Goal: Task Accomplishment & Management: Manage account settings

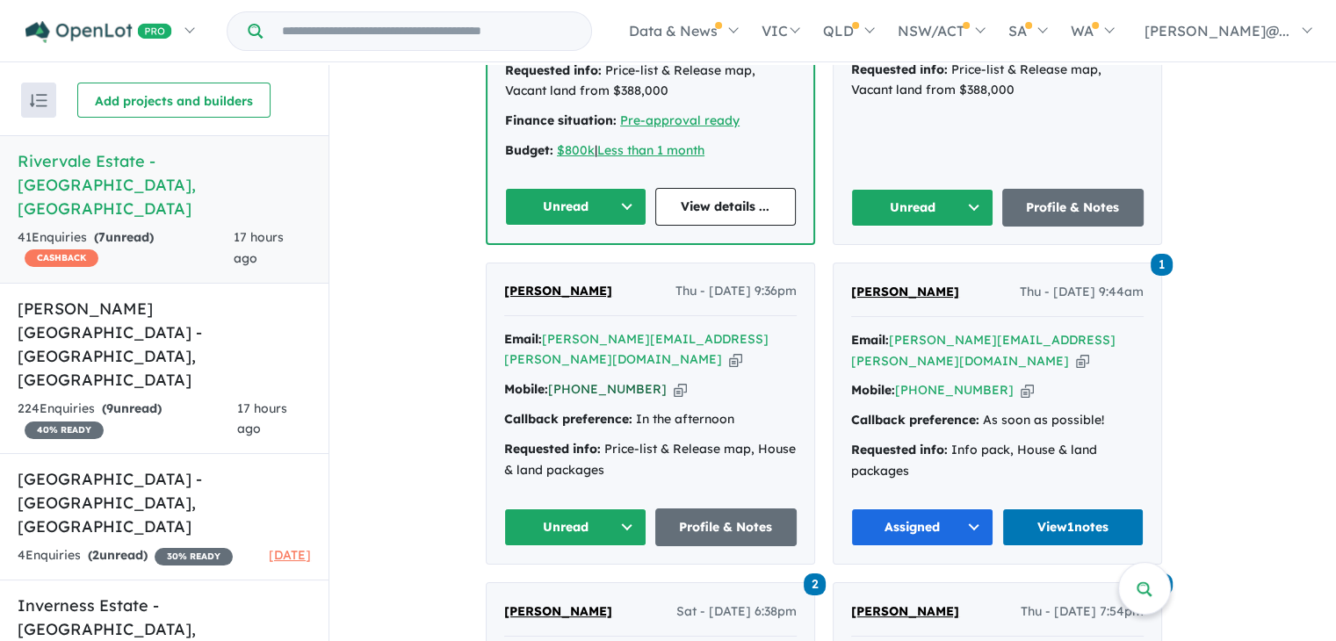
scroll to position [840, 0]
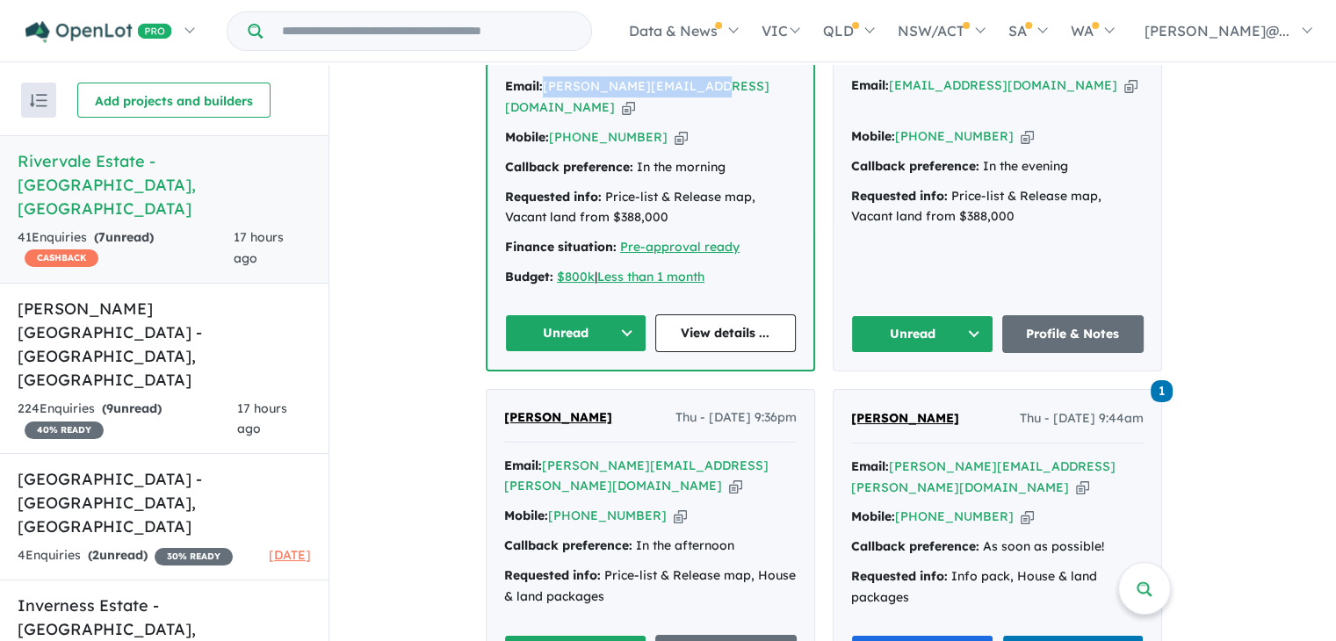
click at [623, 314] on button "Unread" at bounding box center [575, 333] width 141 height 38
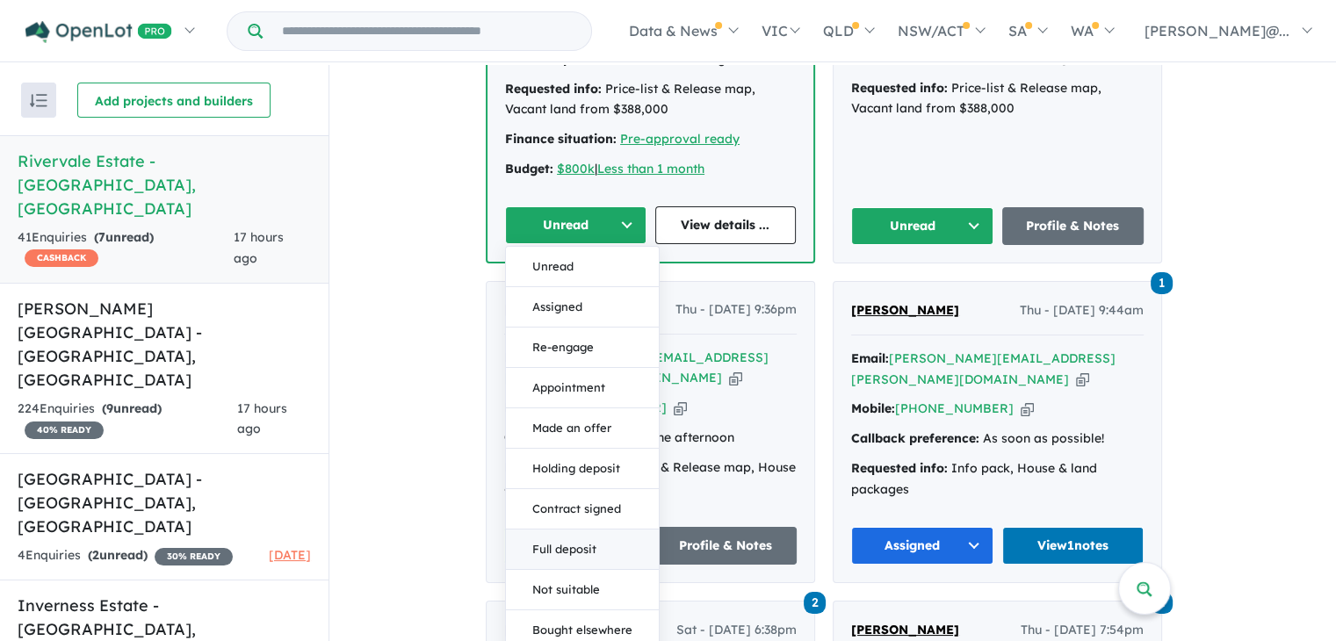
scroll to position [958, 0]
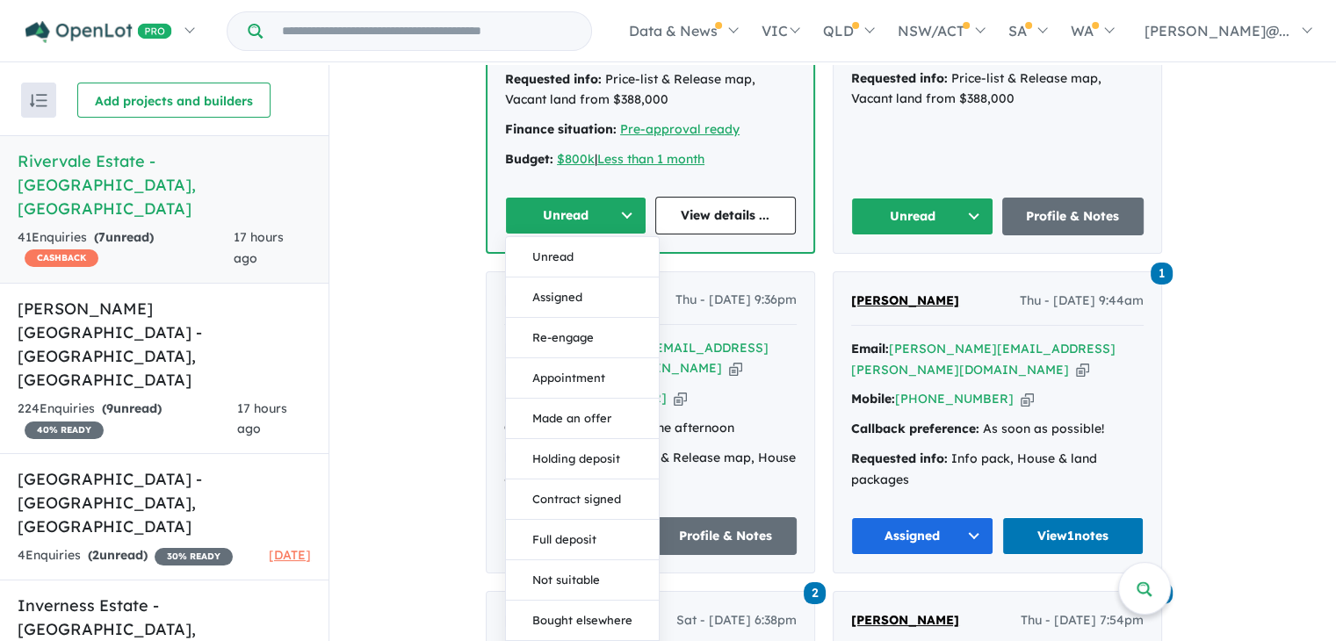
click at [752, 418] on div "Callback preference: In the afternoon" at bounding box center [650, 428] width 292 height 21
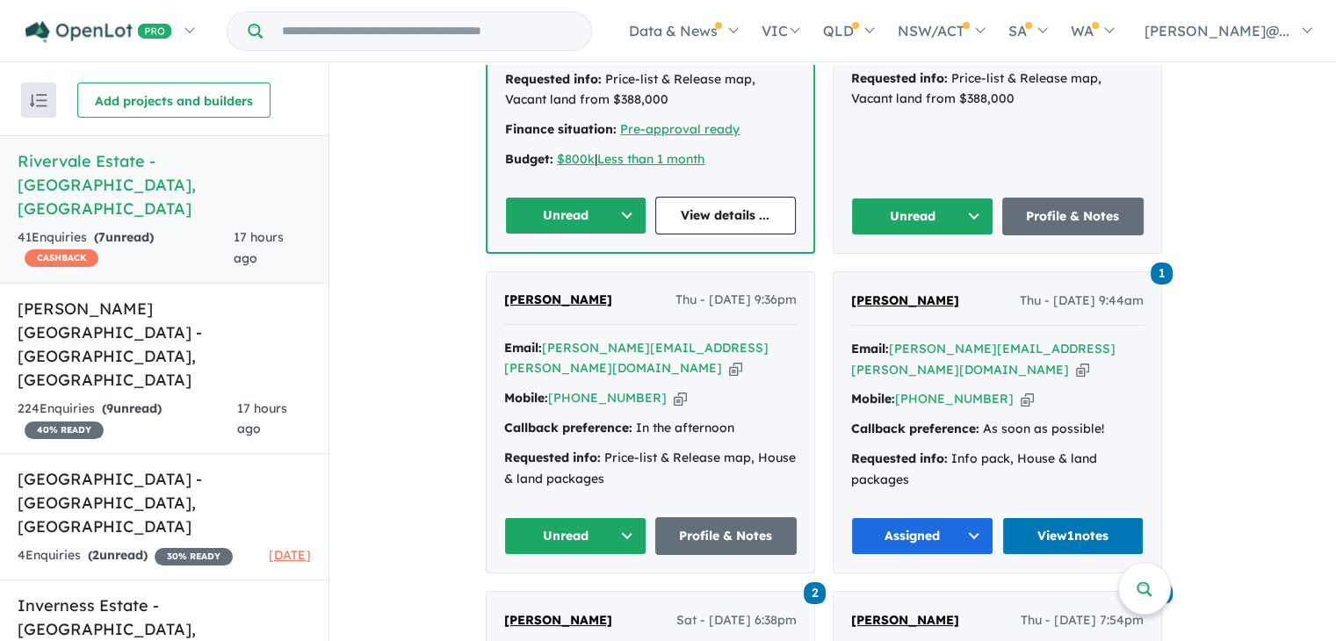
click at [640, 517] on button "Unread" at bounding box center [575, 536] width 142 height 38
click at [589, 597] on button "Assigned" at bounding box center [581, 617] width 153 height 40
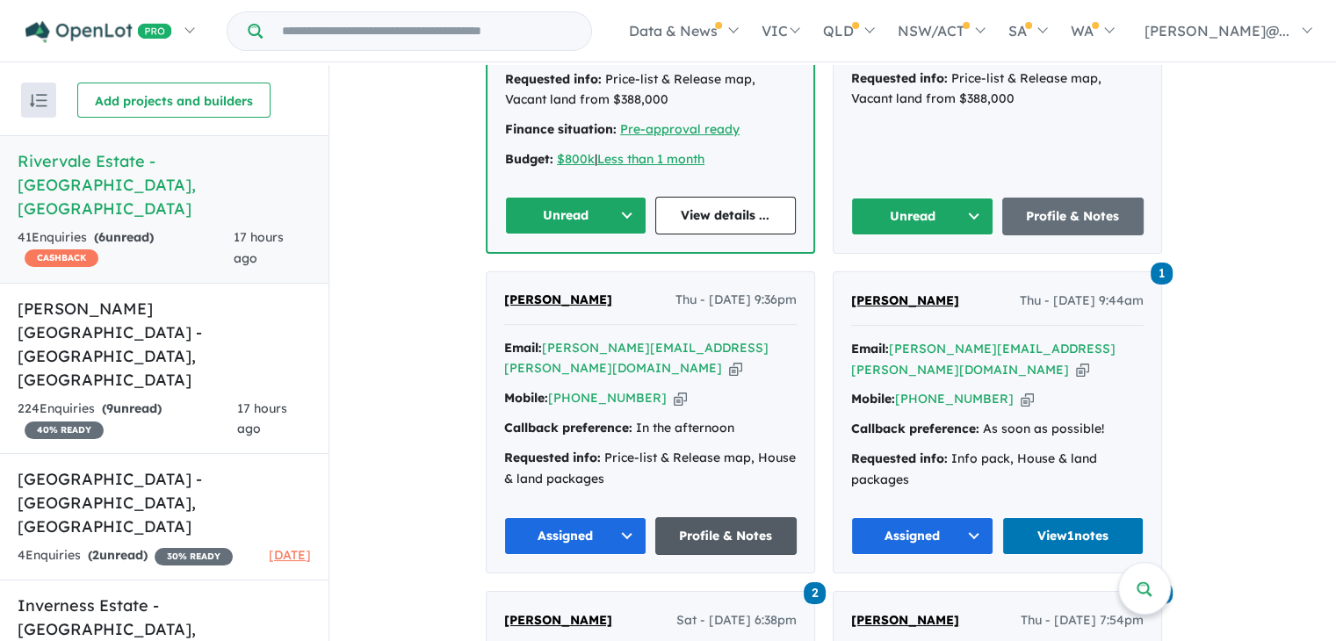
click at [742, 517] on link "Profile & Notes" at bounding box center [726, 536] width 142 height 38
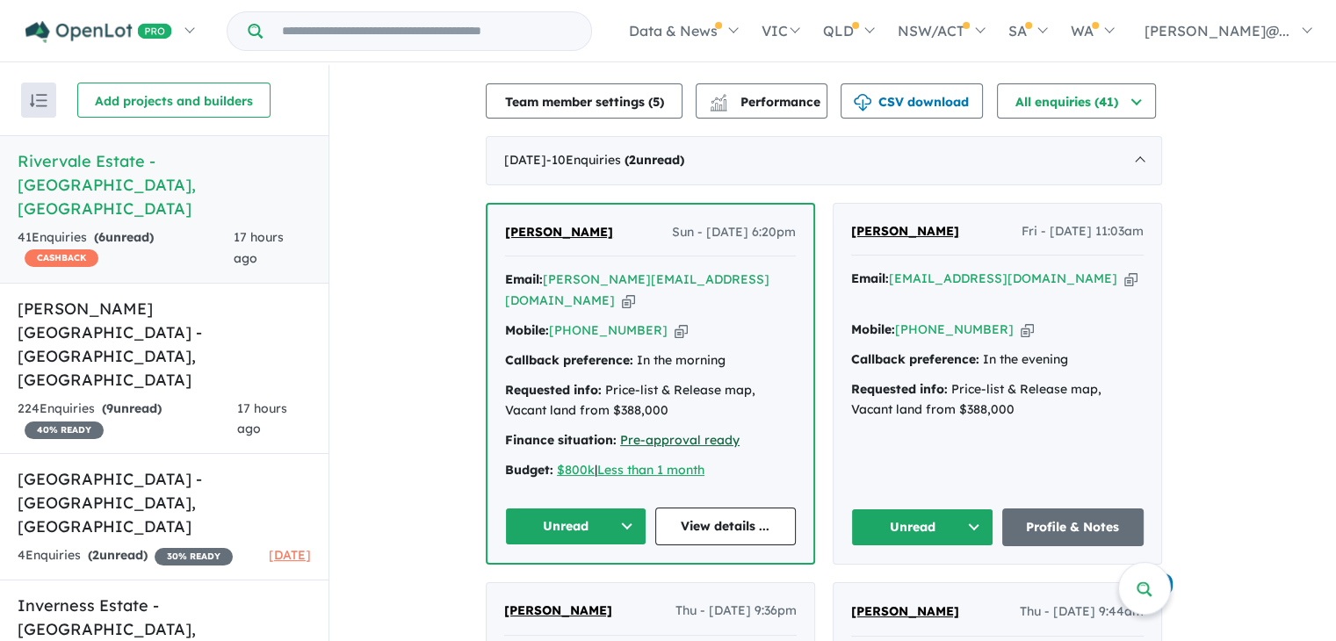
scroll to position [695, 0]
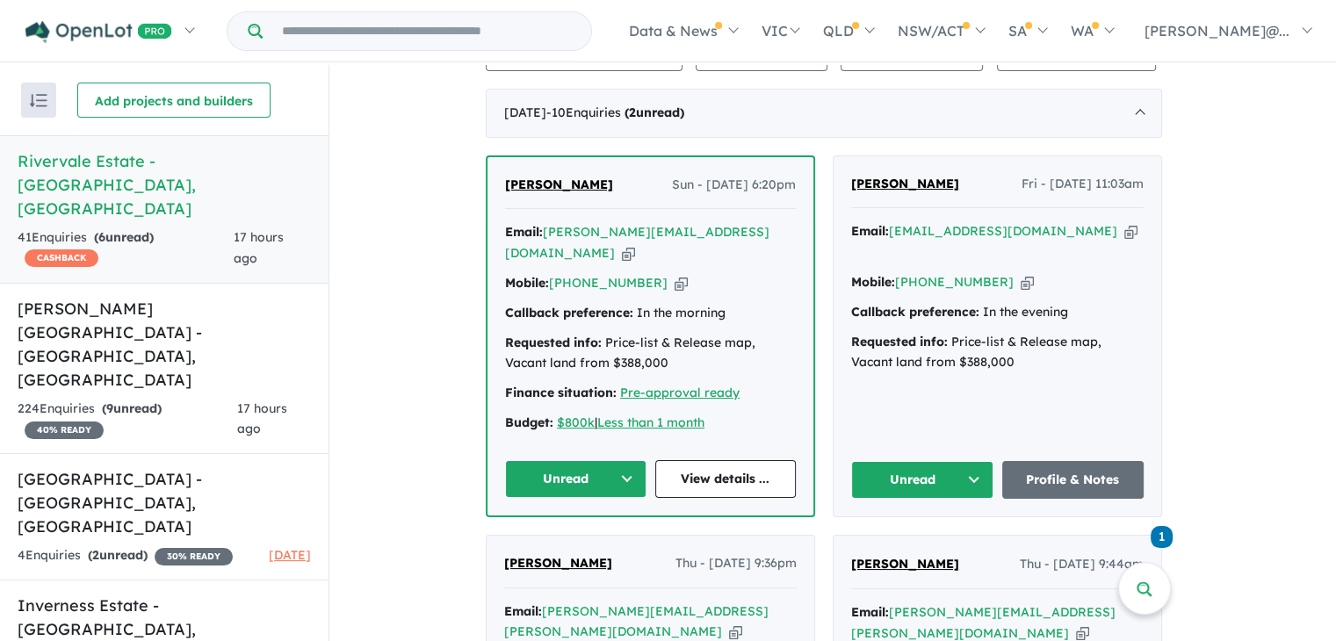
click at [635, 244] on icon "button" at bounding box center [628, 253] width 13 height 18
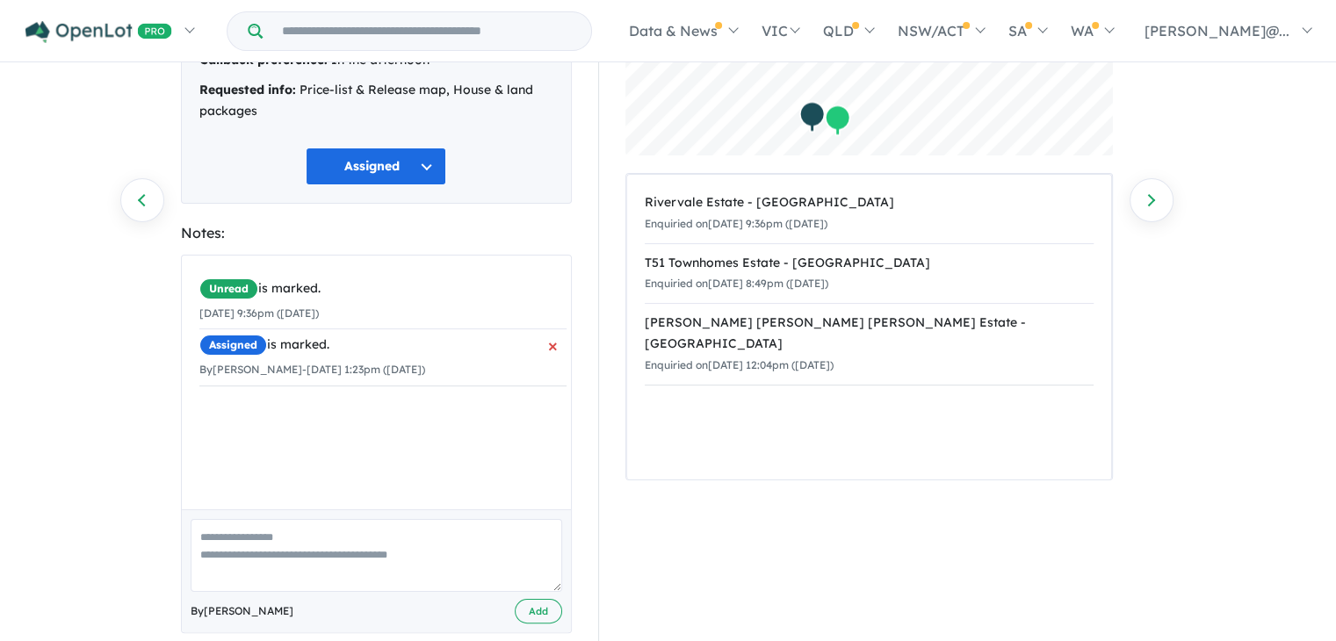
scroll to position [224, 0]
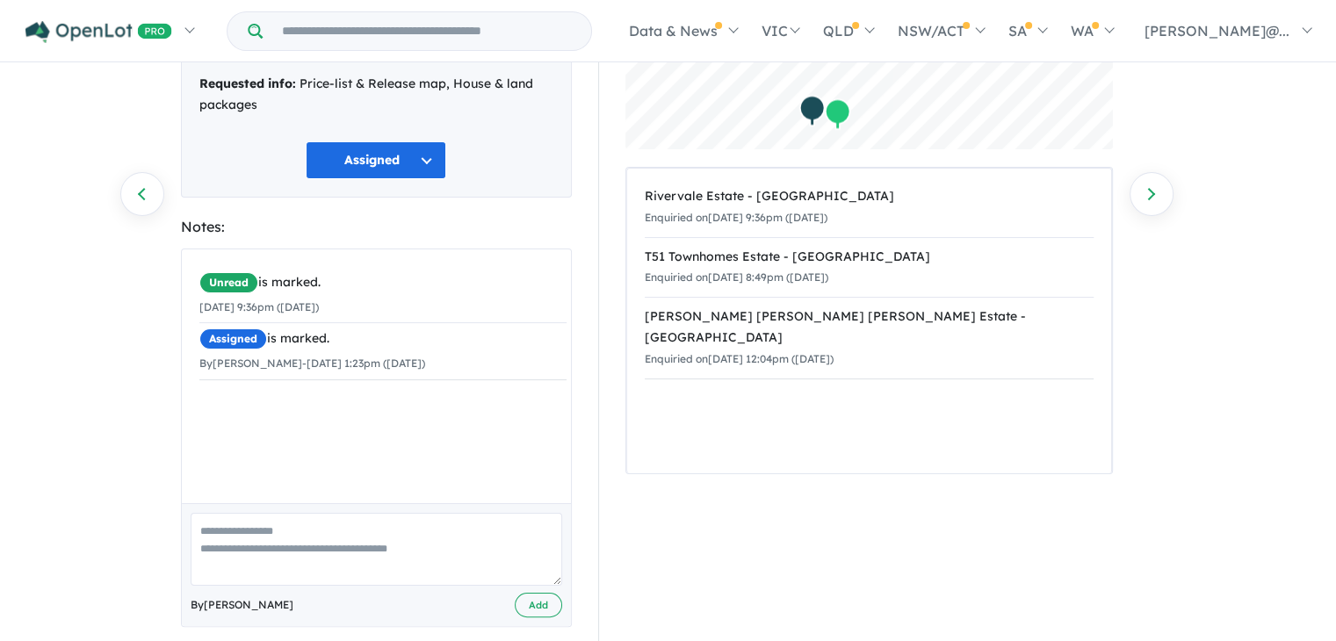
click at [275, 528] on textarea at bounding box center [376, 549] width 371 height 73
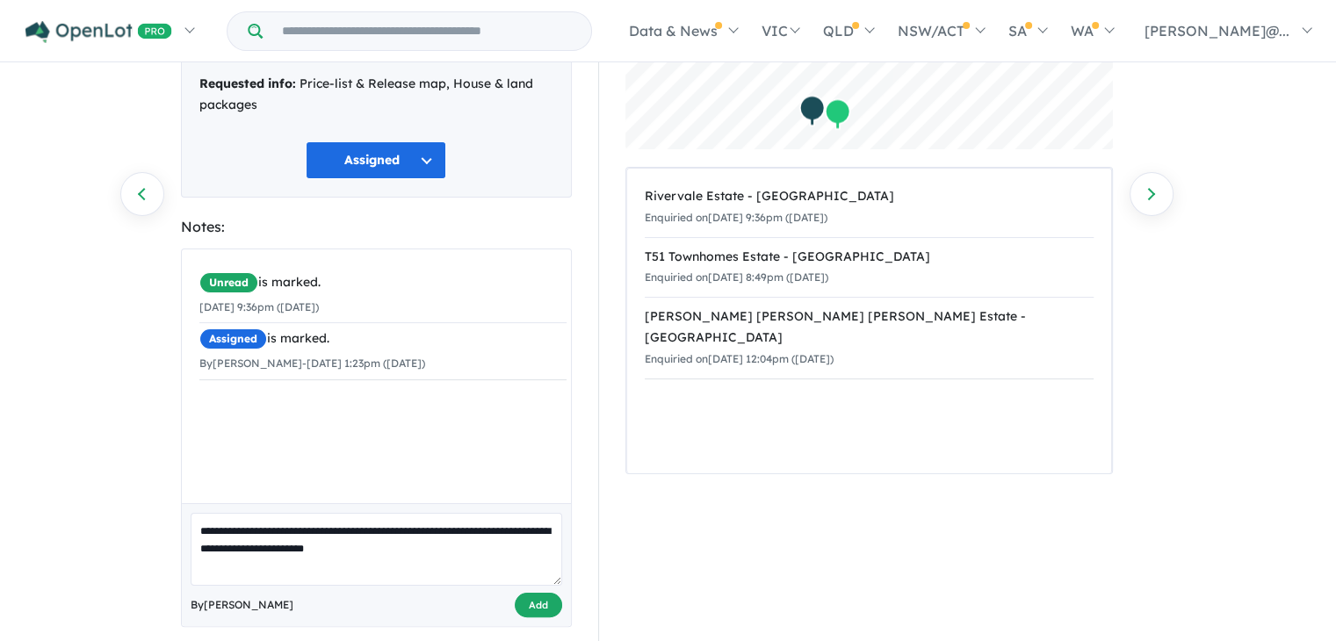
type textarea "**********"
drag, startPoint x: 530, startPoint y: 589, endPoint x: 533, endPoint y: 601, distance: 12.6
click at [533, 601] on div "**********" at bounding box center [376, 565] width 389 height 124
click at [564, 589] on div "**********" at bounding box center [376, 565] width 389 height 124
click at [555, 593] on button "Add" at bounding box center [538, 605] width 47 height 25
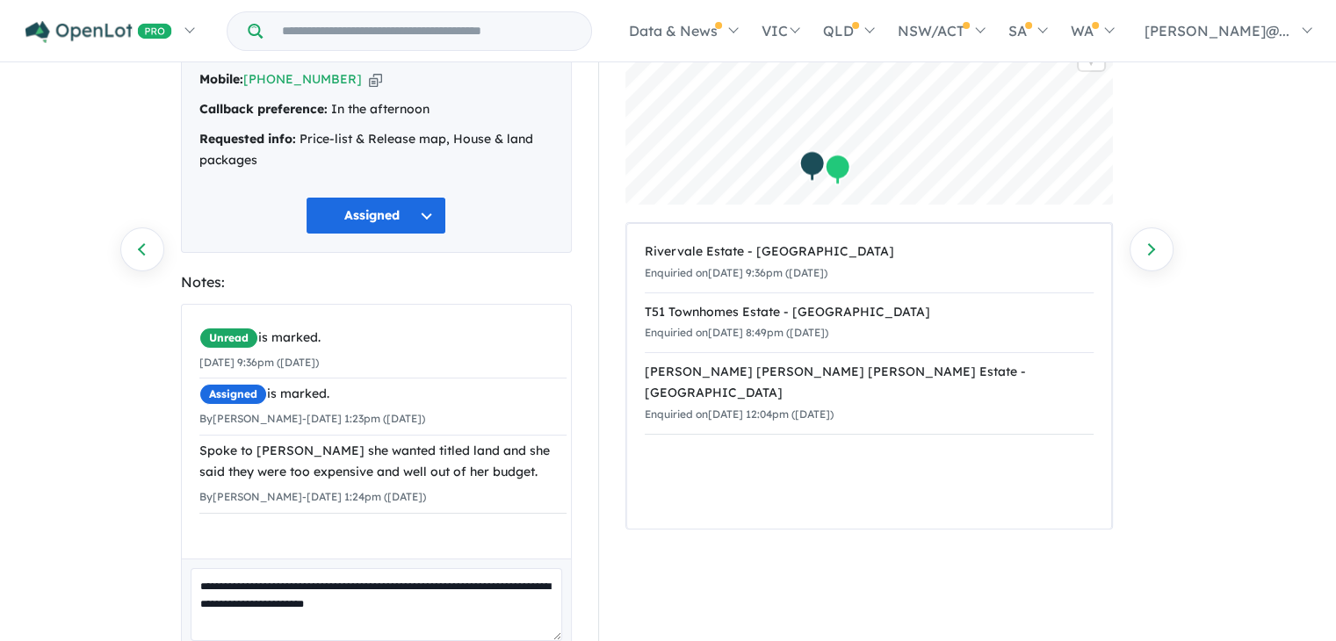
scroll to position [0, 0]
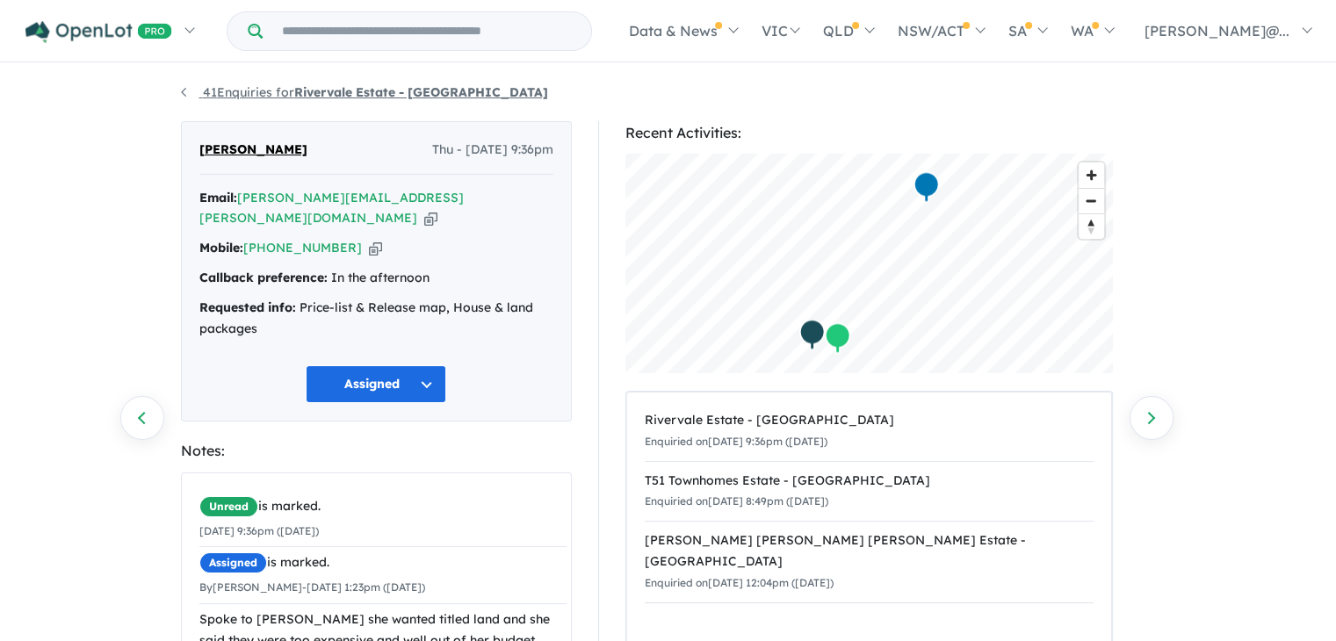
click at [192, 89] on link "41 Enquiries for Rivervale Estate - [GEOGRAPHIC_DATA]" at bounding box center [364, 92] width 367 height 16
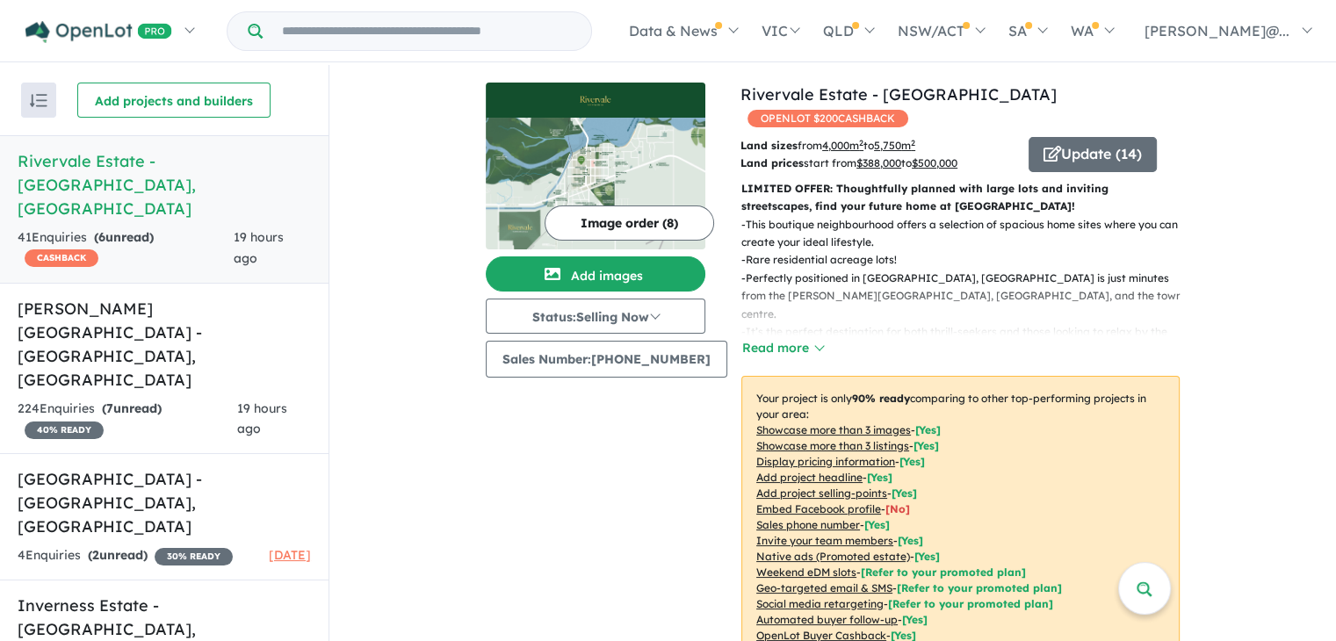
click at [254, 172] on h5 "Rivervale Estate - [GEOGRAPHIC_DATA] , [GEOGRAPHIC_DATA]" at bounding box center [164, 184] width 293 height 71
click at [252, 169] on h5 "Rivervale Estate - [GEOGRAPHIC_DATA] , [GEOGRAPHIC_DATA]" at bounding box center [164, 184] width 293 height 71
click at [252, 159] on h5 "Rivervale Estate - [GEOGRAPHIC_DATA] , [GEOGRAPHIC_DATA]" at bounding box center [164, 184] width 293 height 71
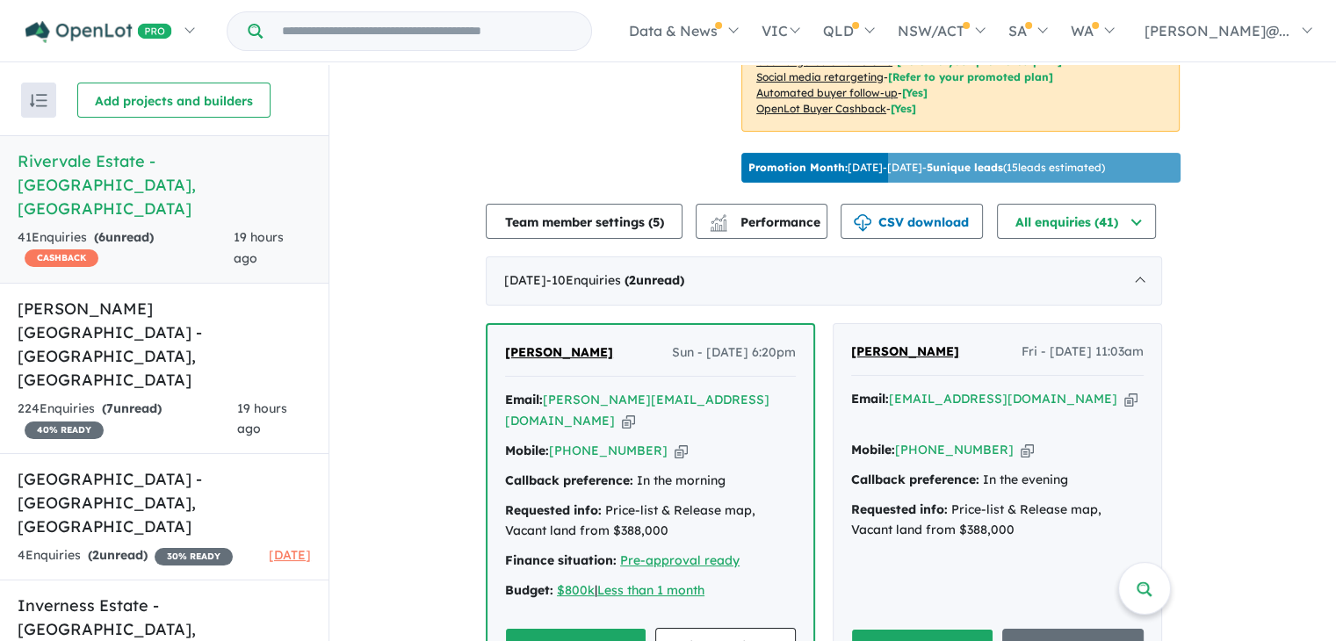
scroll to position [615, 0]
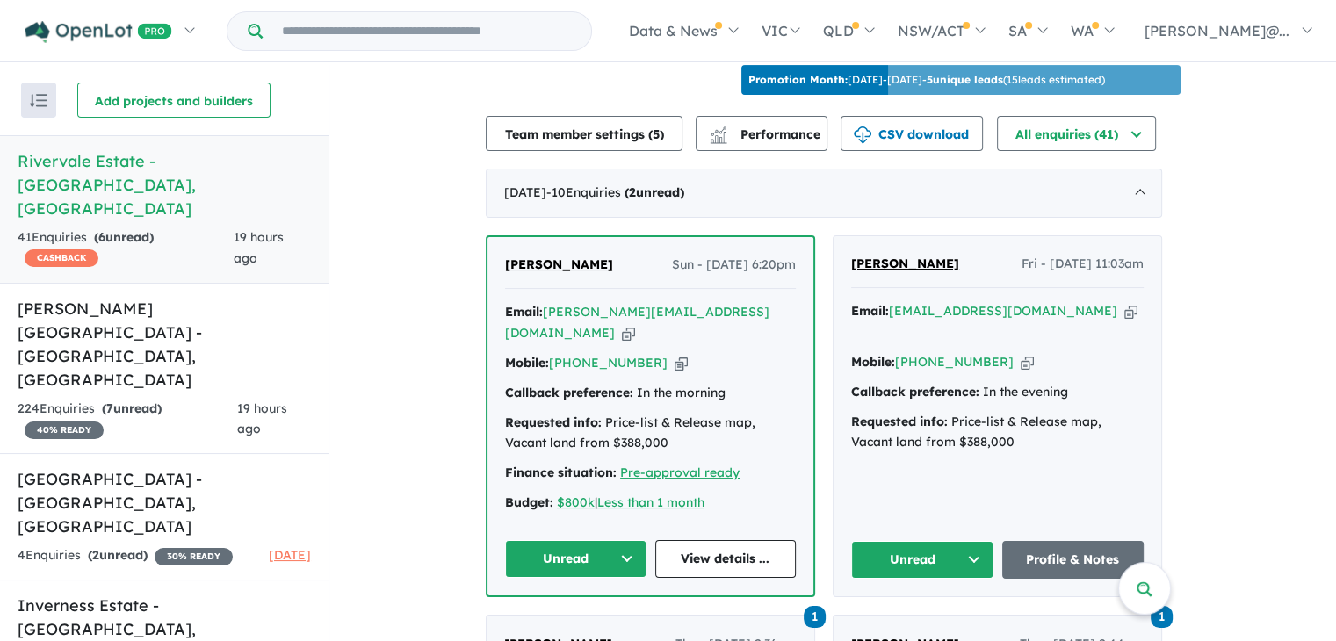
click at [630, 540] on button "Unread" at bounding box center [575, 559] width 141 height 38
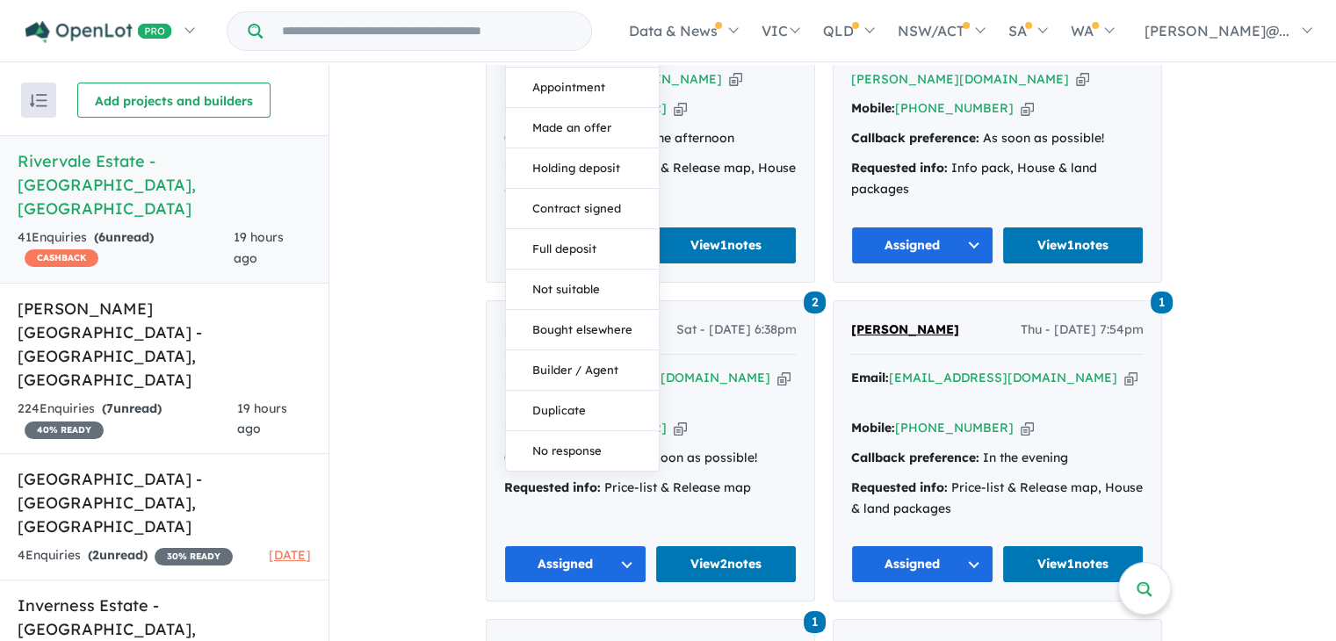
scroll to position [1258, 0]
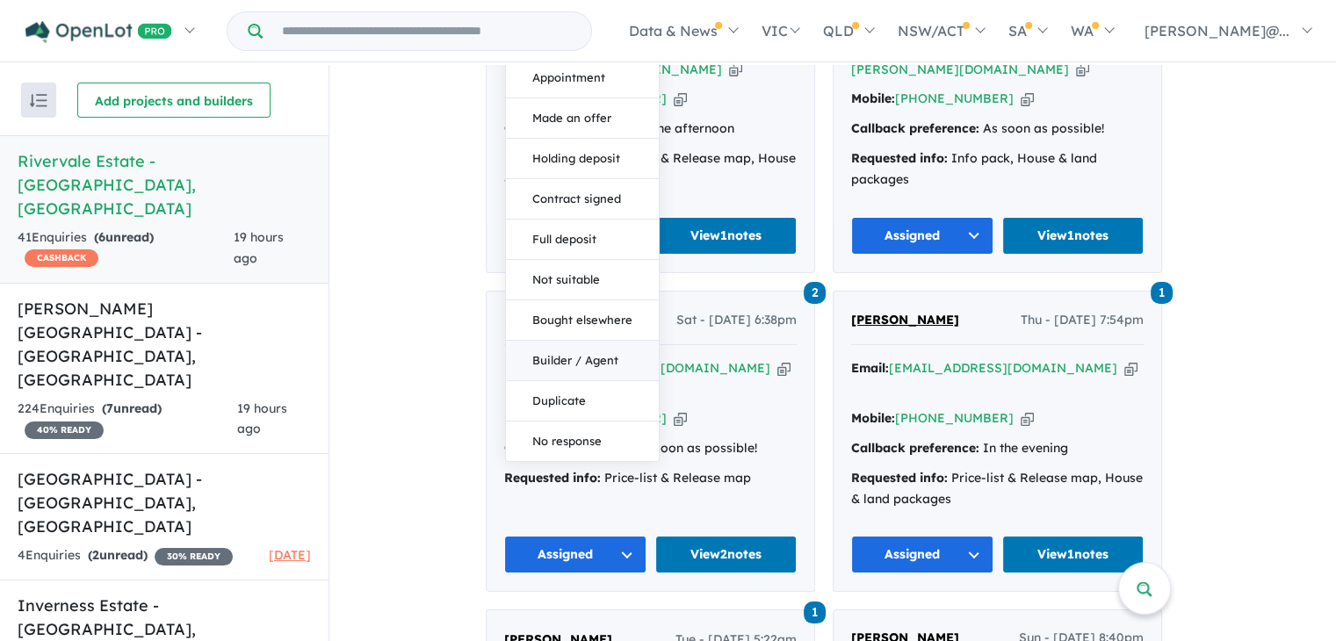
click at [589, 341] on button "Builder / Agent" at bounding box center [582, 361] width 153 height 40
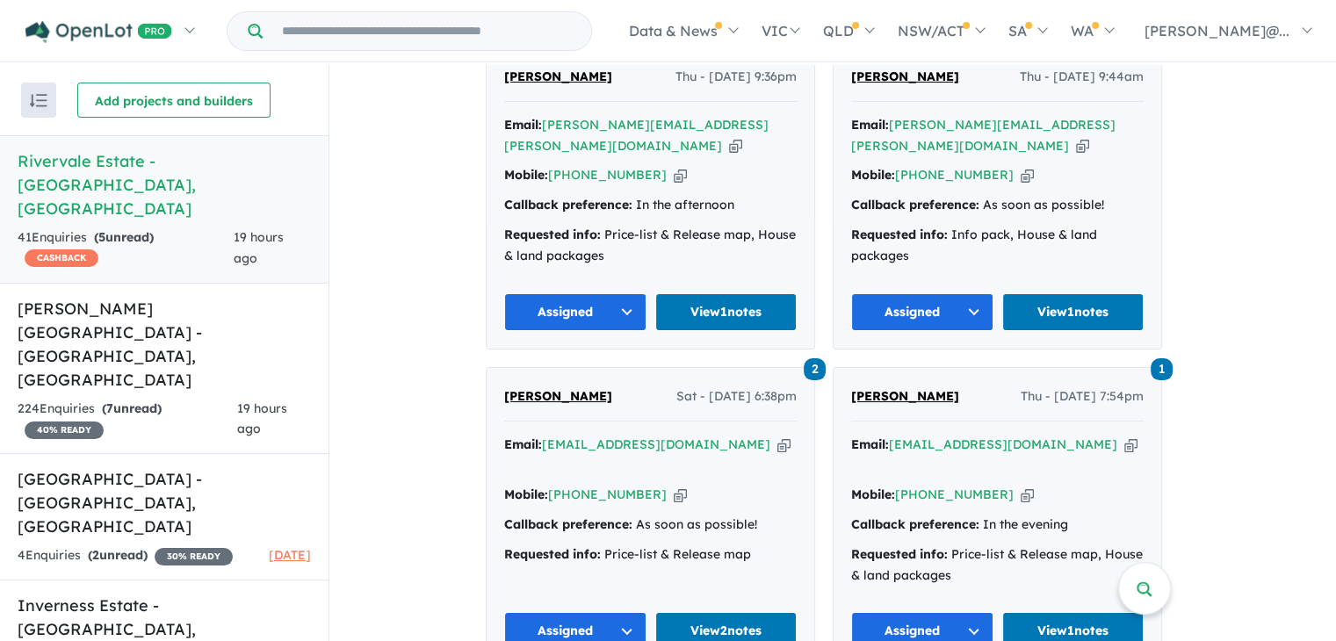
scroll to position [1141, 0]
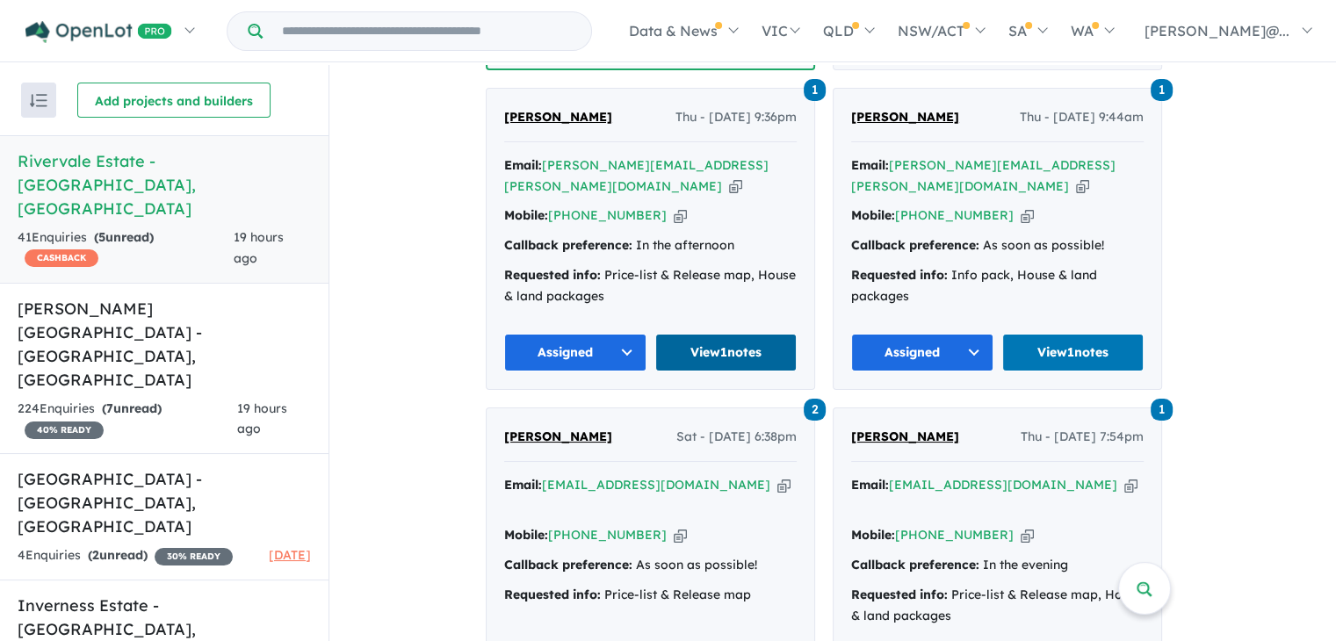
click at [728, 334] on link "View 1 notes" at bounding box center [726, 353] width 142 height 38
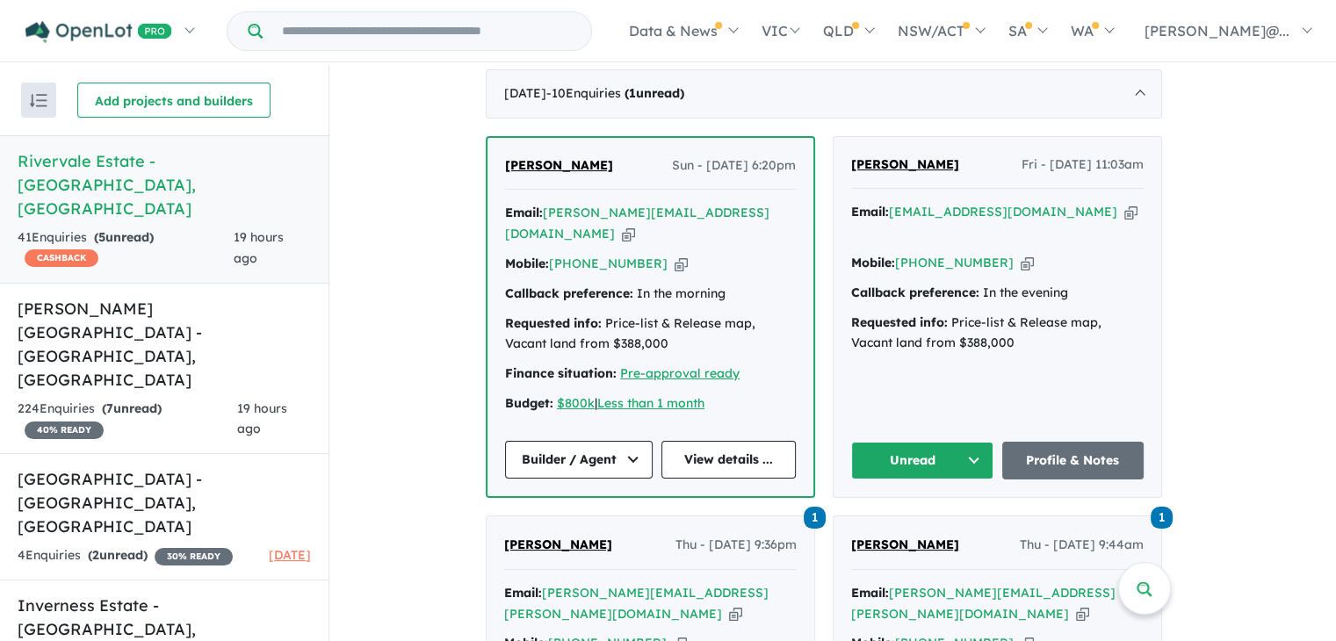
scroll to position [702, 0]
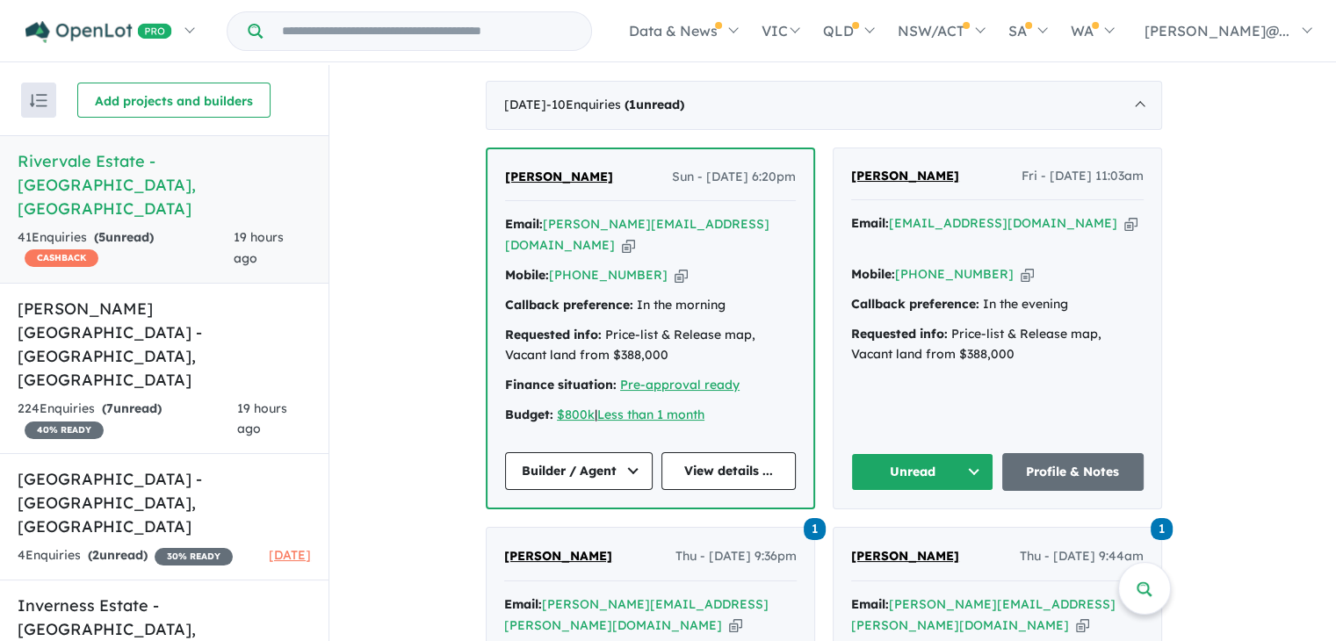
click at [674, 266] on icon "button" at bounding box center [680, 275] width 13 height 18
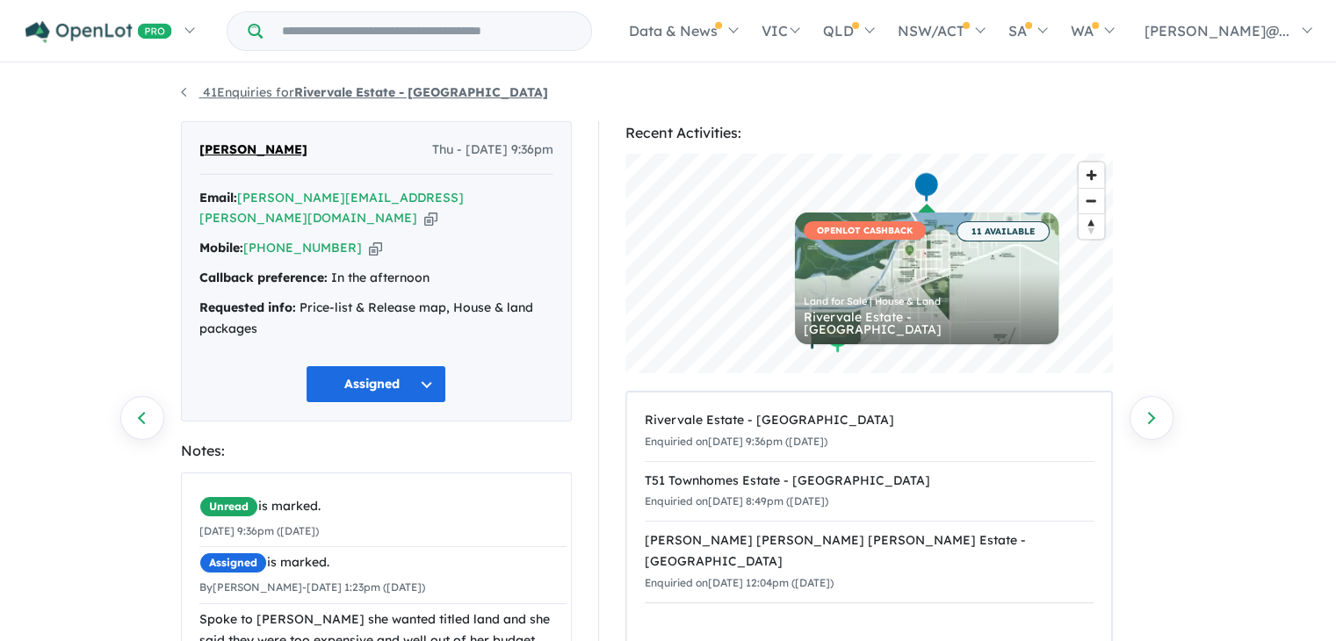
click at [270, 89] on link "41 Enquiries for Rivervale Estate - [GEOGRAPHIC_DATA]" at bounding box center [364, 92] width 367 height 16
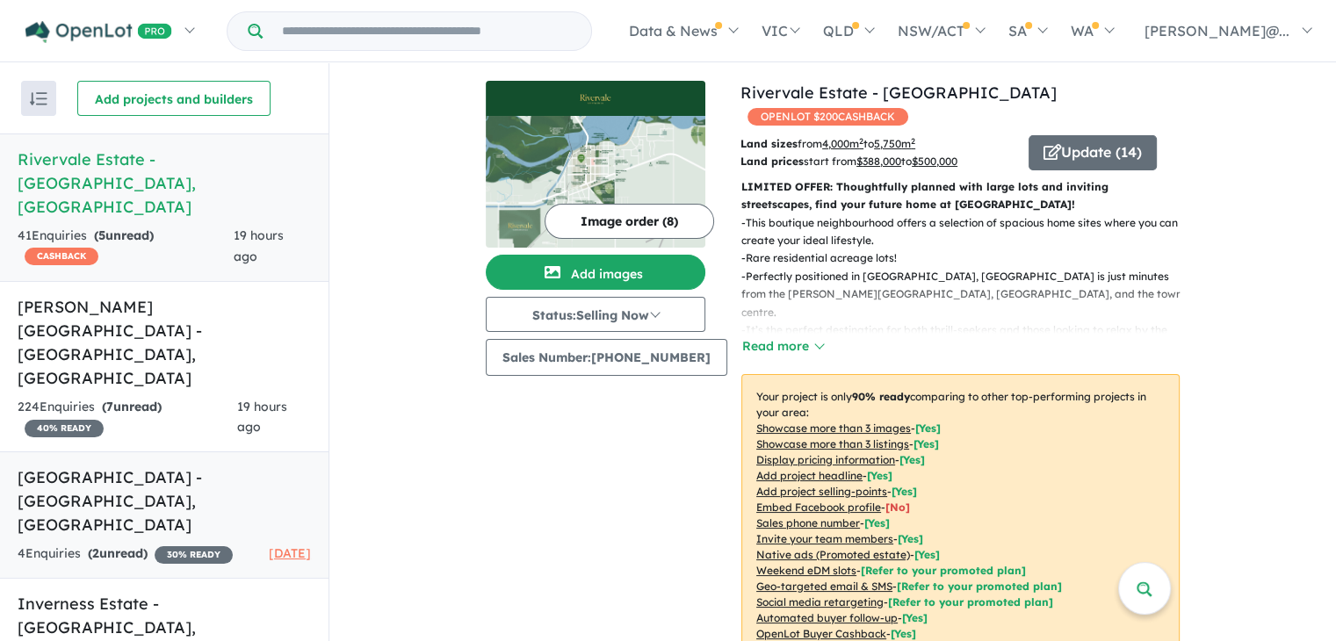
scroll to position [3, 0]
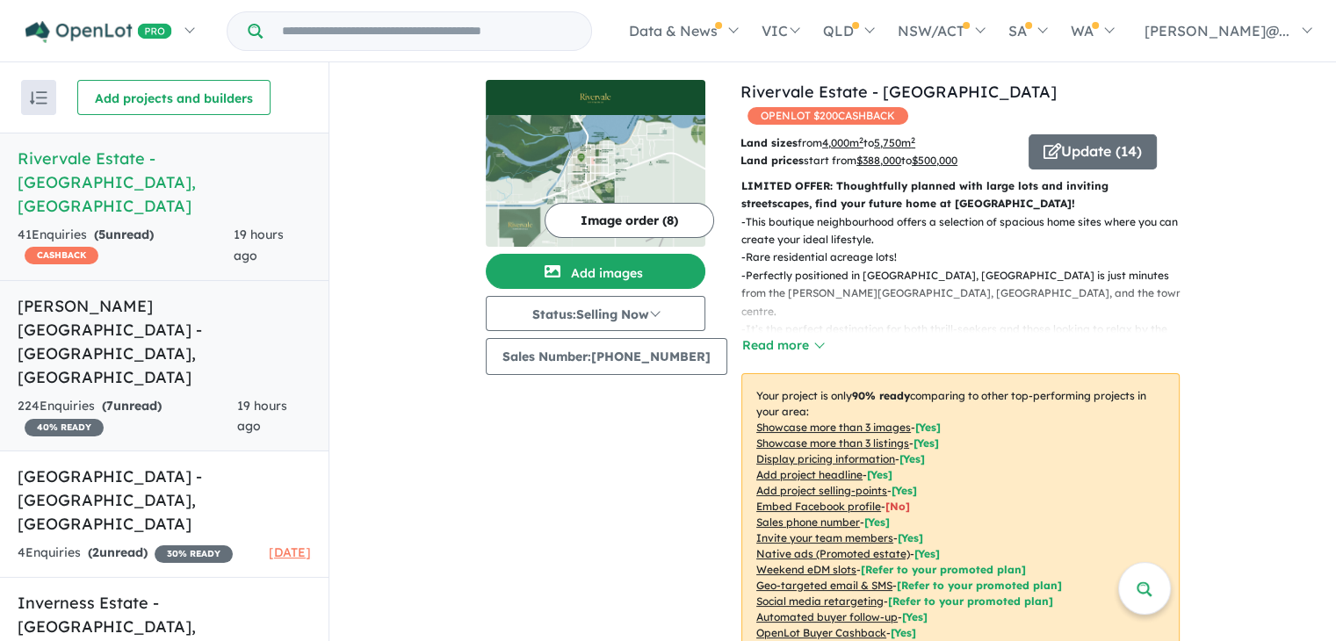
click at [193, 294] on h5 "Minton Place Estate - Beveridge , VIC" at bounding box center [164, 341] width 293 height 95
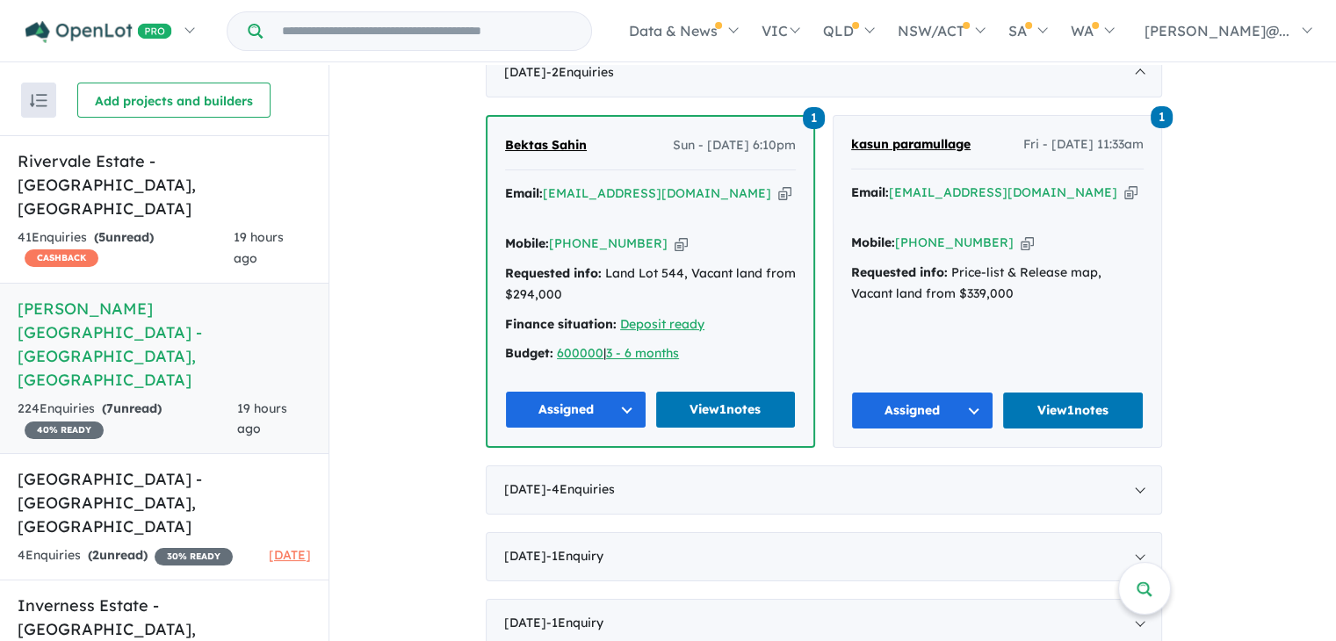
scroll to position [673, 0]
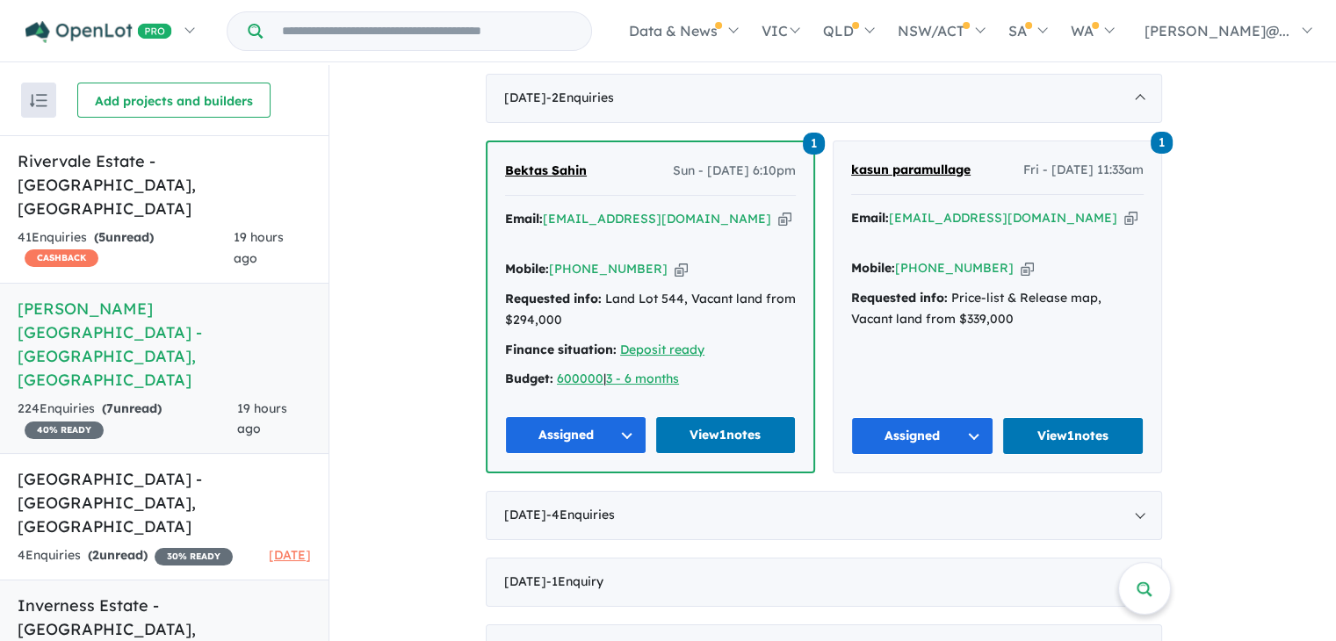
click at [190, 594] on h5 "Inverness Estate - Beveridge , VIC" at bounding box center [164, 629] width 293 height 71
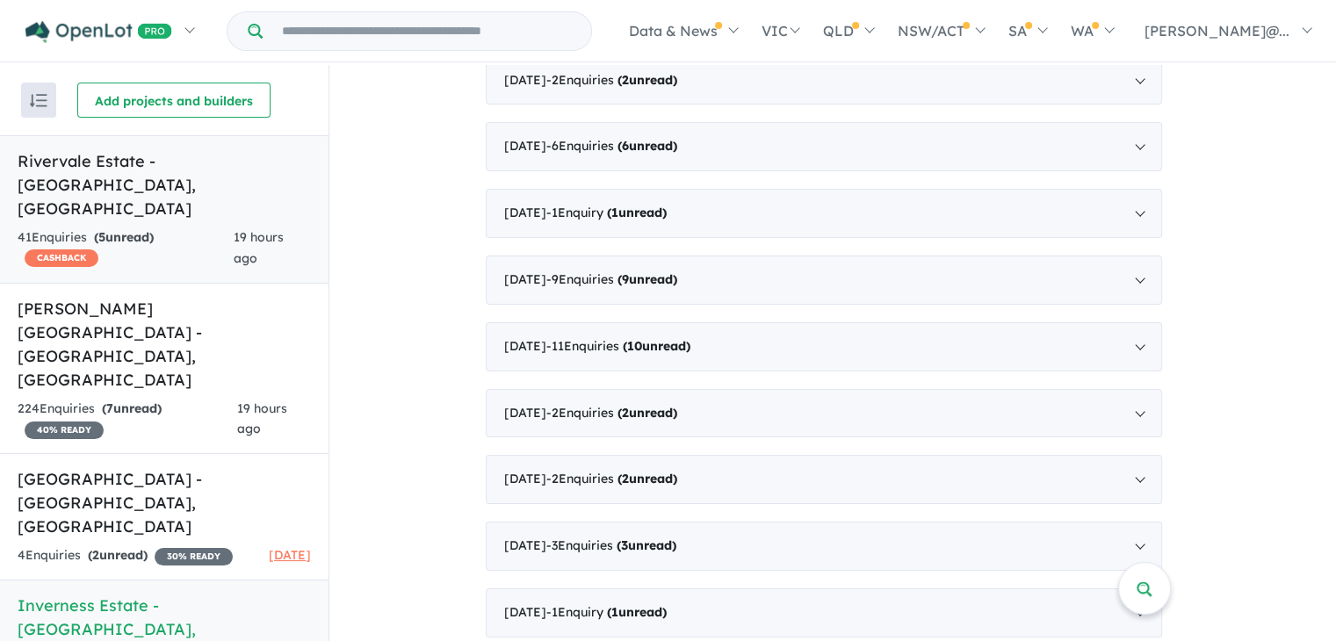
click at [260, 166] on h5 "Rivervale Estate - [GEOGRAPHIC_DATA] , [GEOGRAPHIC_DATA]" at bounding box center [164, 184] width 293 height 71
